Goal: Task Accomplishment & Management: Manage account settings

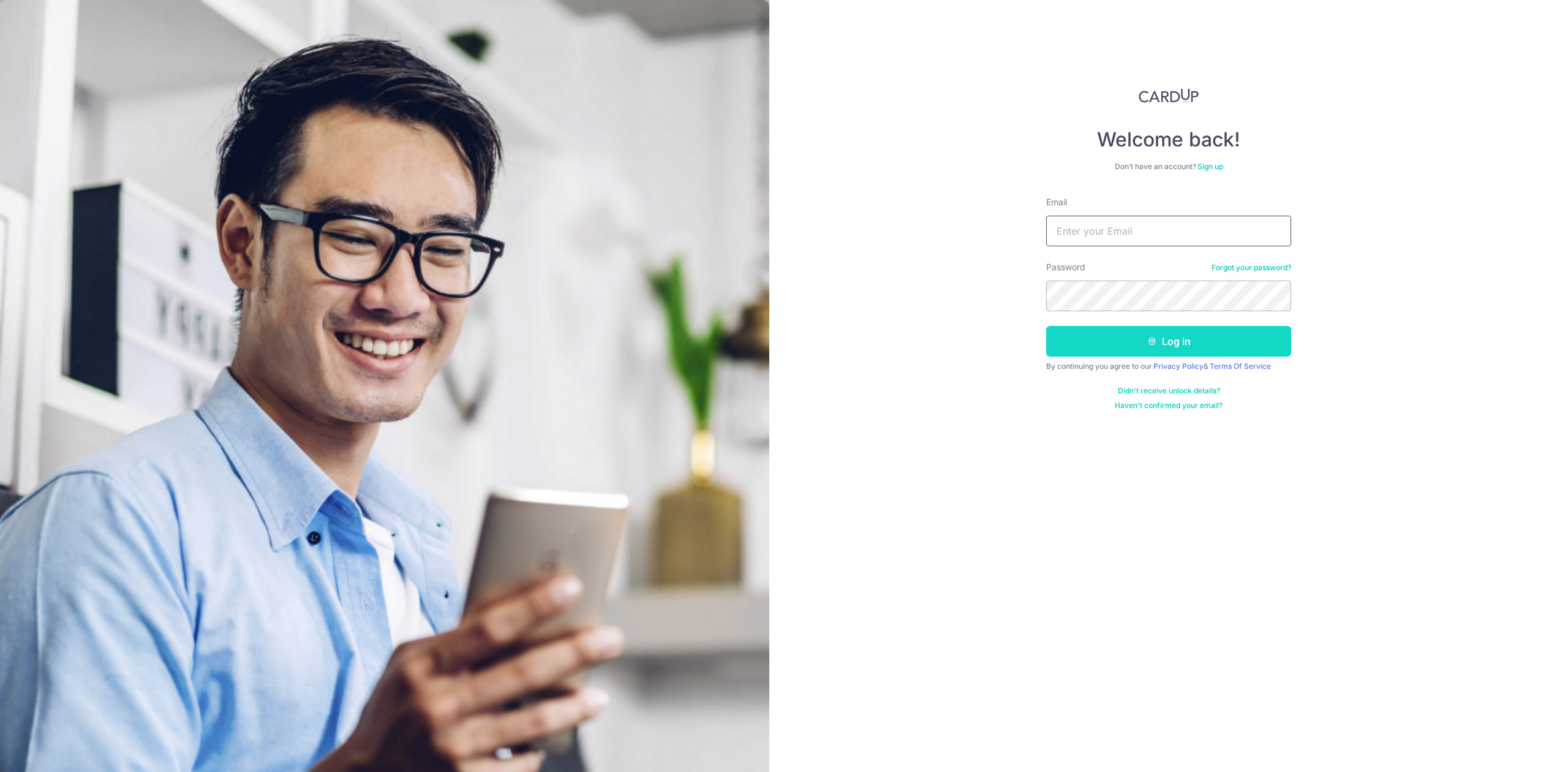
type input "[PERSON_NAME][EMAIL_ADDRESS][DOMAIN_NAME]"
click at [1104, 334] on button "Log in" at bounding box center [1169, 341] width 245 height 31
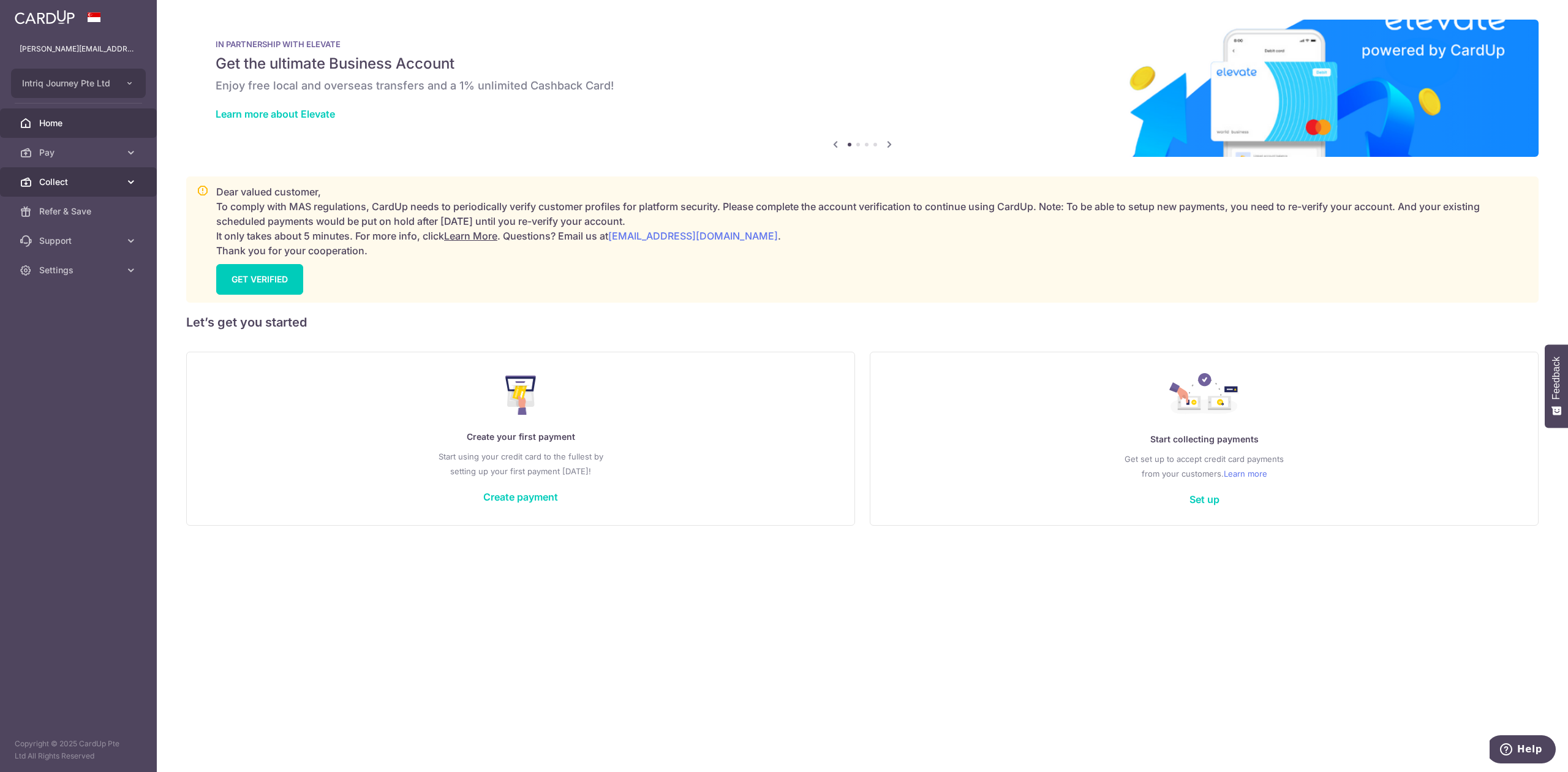
click at [70, 189] on link "Collect" at bounding box center [78, 182] width 157 height 29
click at [69, 208] on span "Dashboard" at bounding box center [79, 211] width 81 height 12
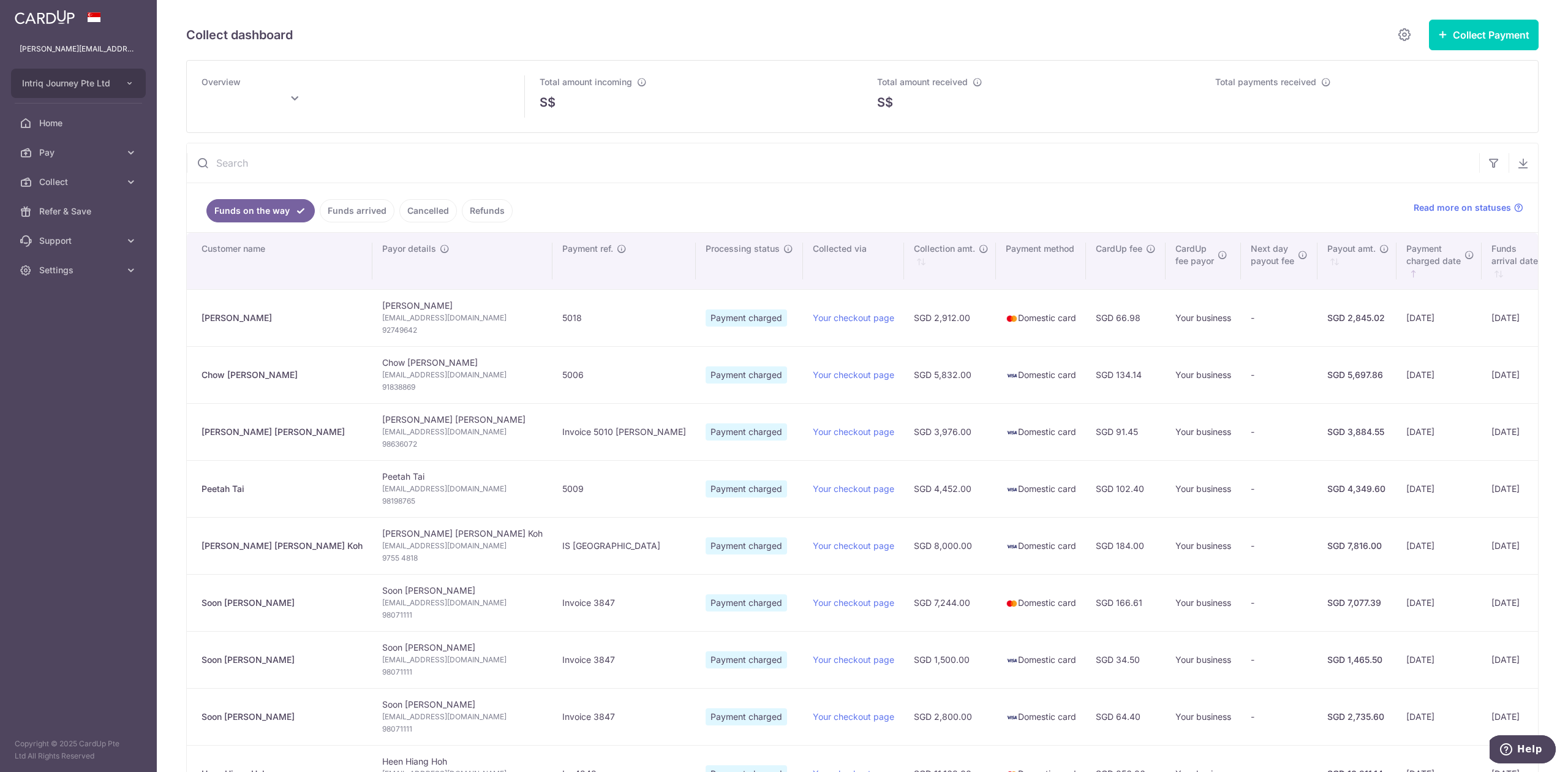
type input "September 2025"
